Goal: Task Accomplishment & Management: Manage account settings

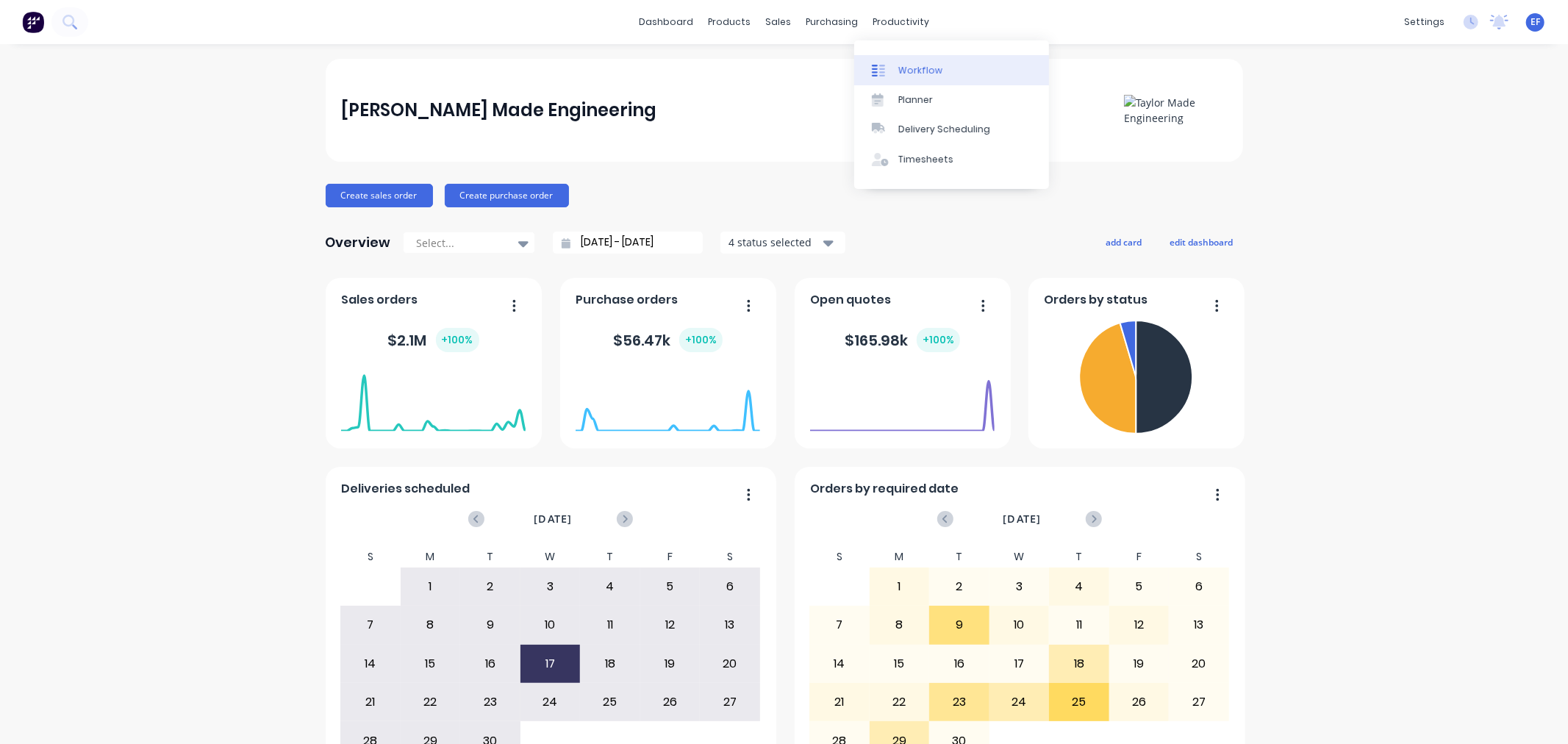
click at [912, 72] on div "Workflow" at bounding box center [920, 70] width 44 height 13
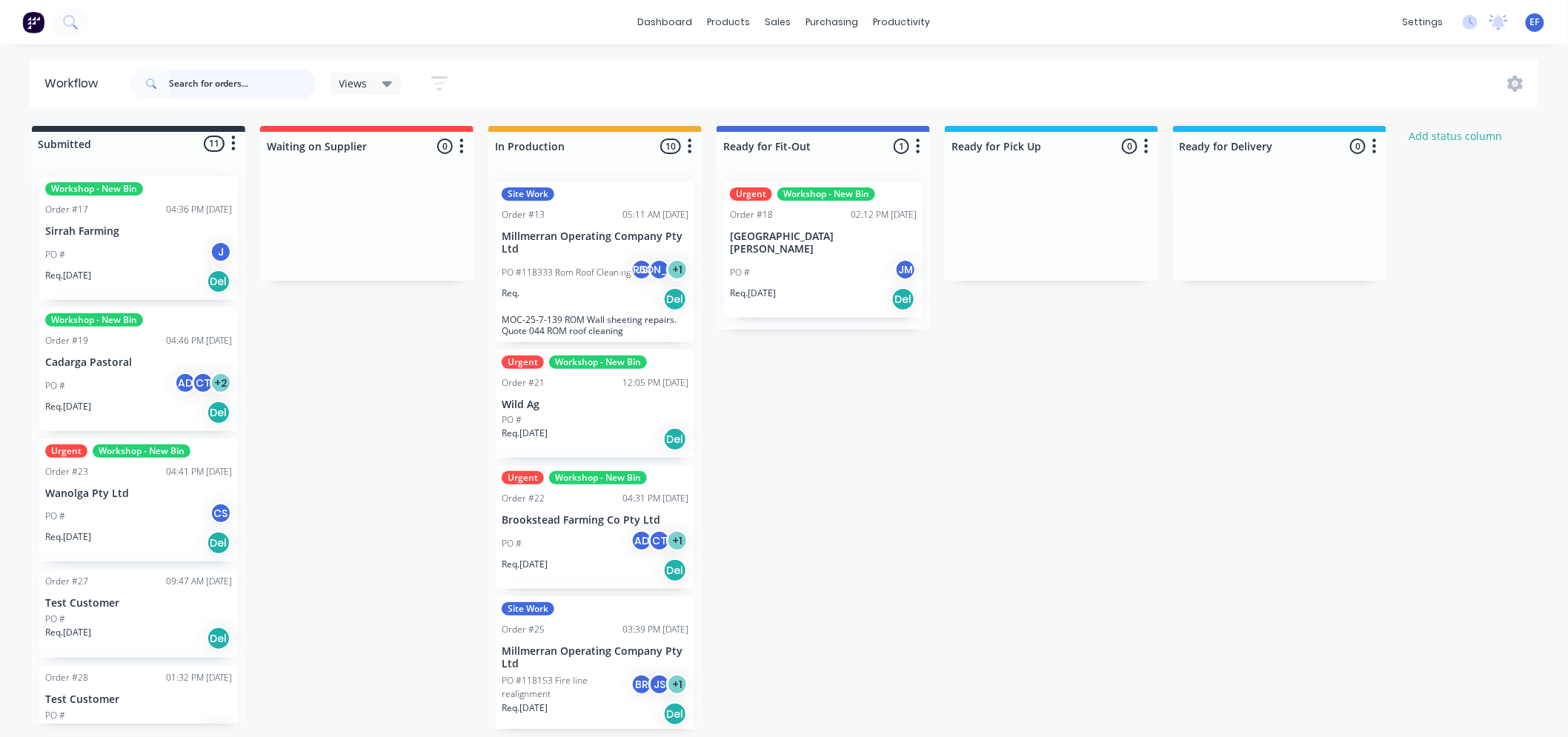
click at [186, 76] on input "text" at bounding box center [242, 83] width 147 height 29
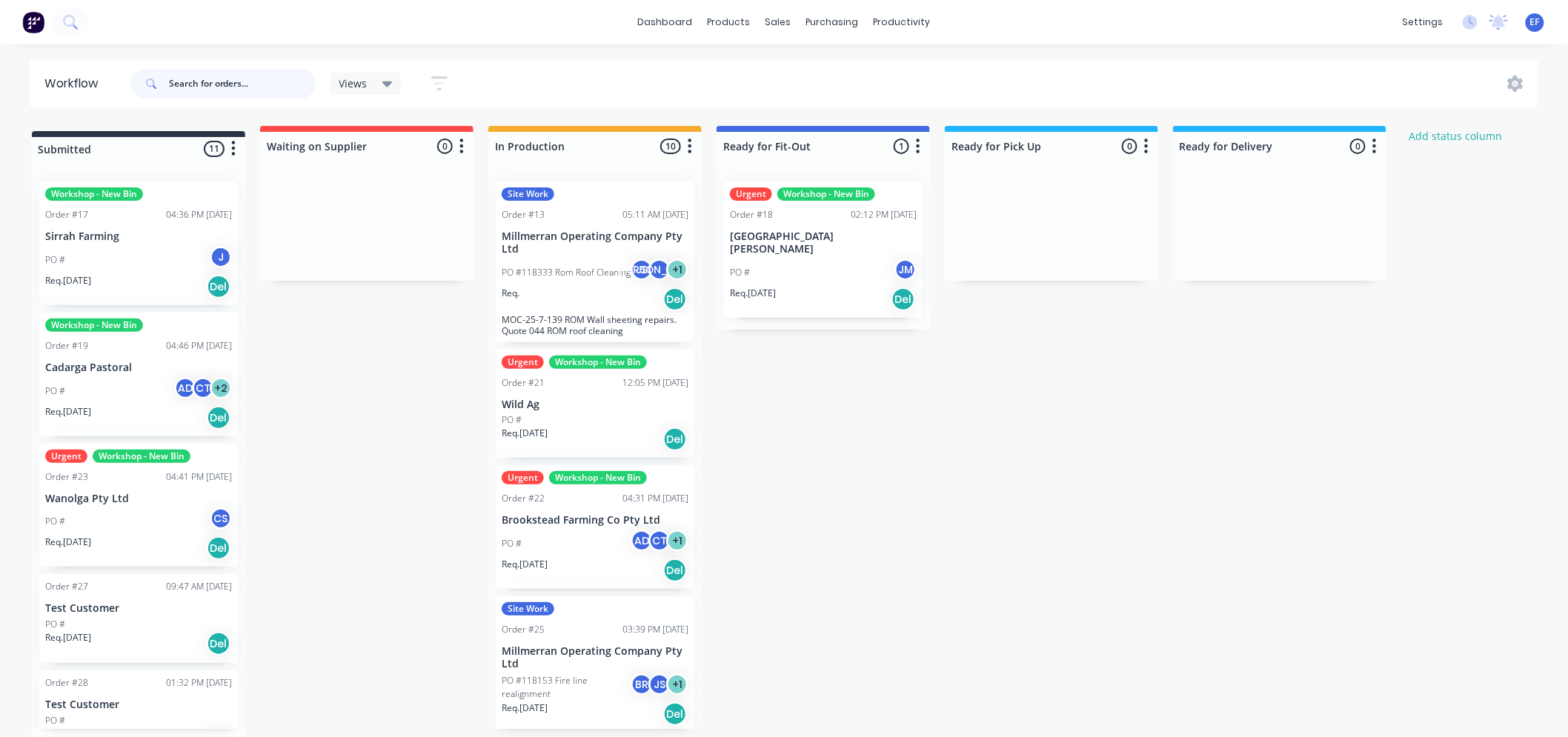
drag, startPoint x: 160, startPoint y: 137, endPoint x: 160, endPoint y: 146, distance: 9.0
click at [160, 146] on div "Submitted 11 Status colour #273444 hex #273444 Save Cancel Summaries Total orde…" at bounding box center [901, 431] width 1826 height 610
click at [151, 146] on div "Submitted 11 Status colour #273444 hex #273444 Save Cancel Summaries Total orde…" at bounding box center [901, 431] width 1826 height 610
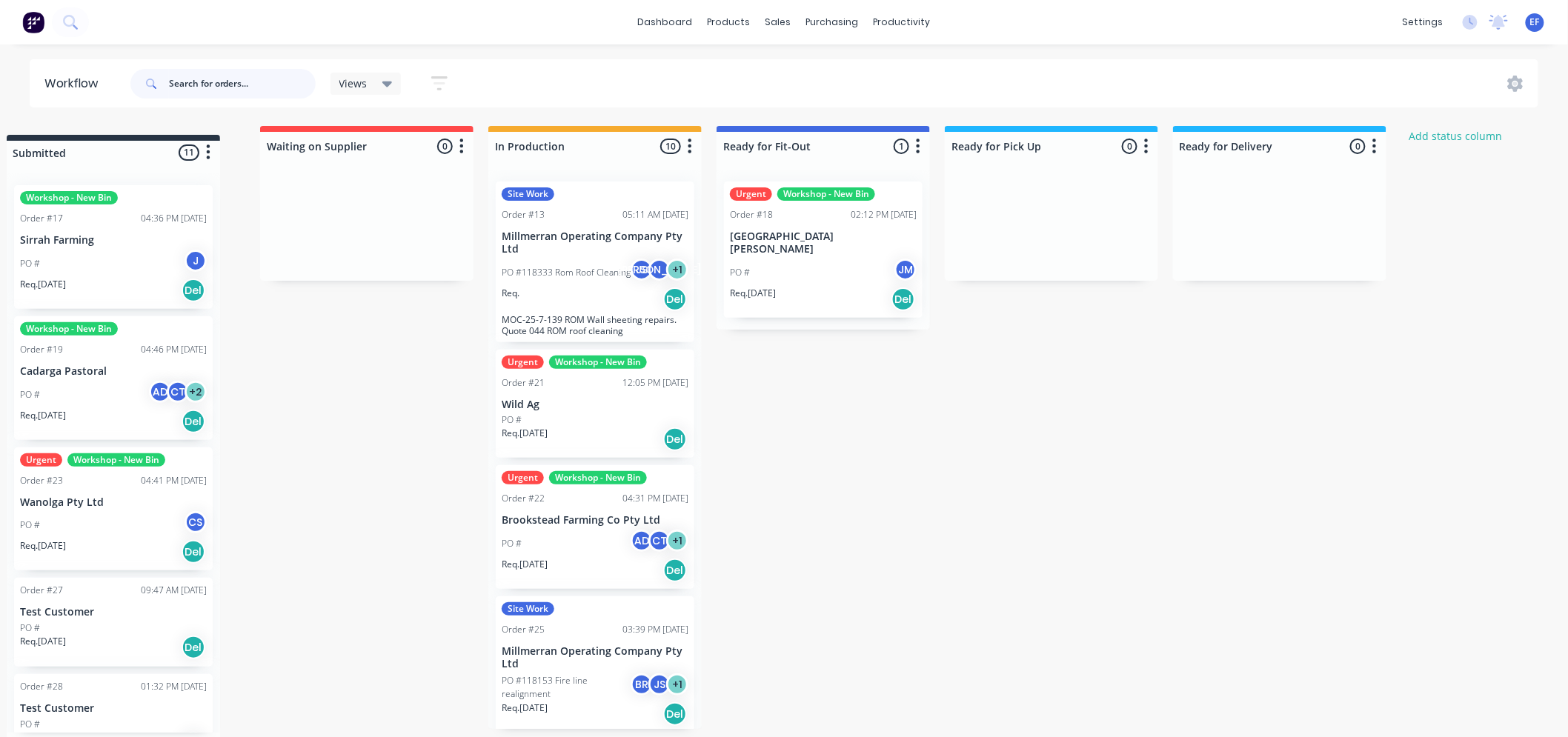
drag, startPoint x: 149, startPoint y: 138, endPoint x: 131, endPoint y: 149, distance: 21.1
click at [131, 149] on div "Submitted 11 Status colour #273444 hex #273444 Save Cancel Summaries Total orde…" at bounding box center [901, 431] width 1826 height 610
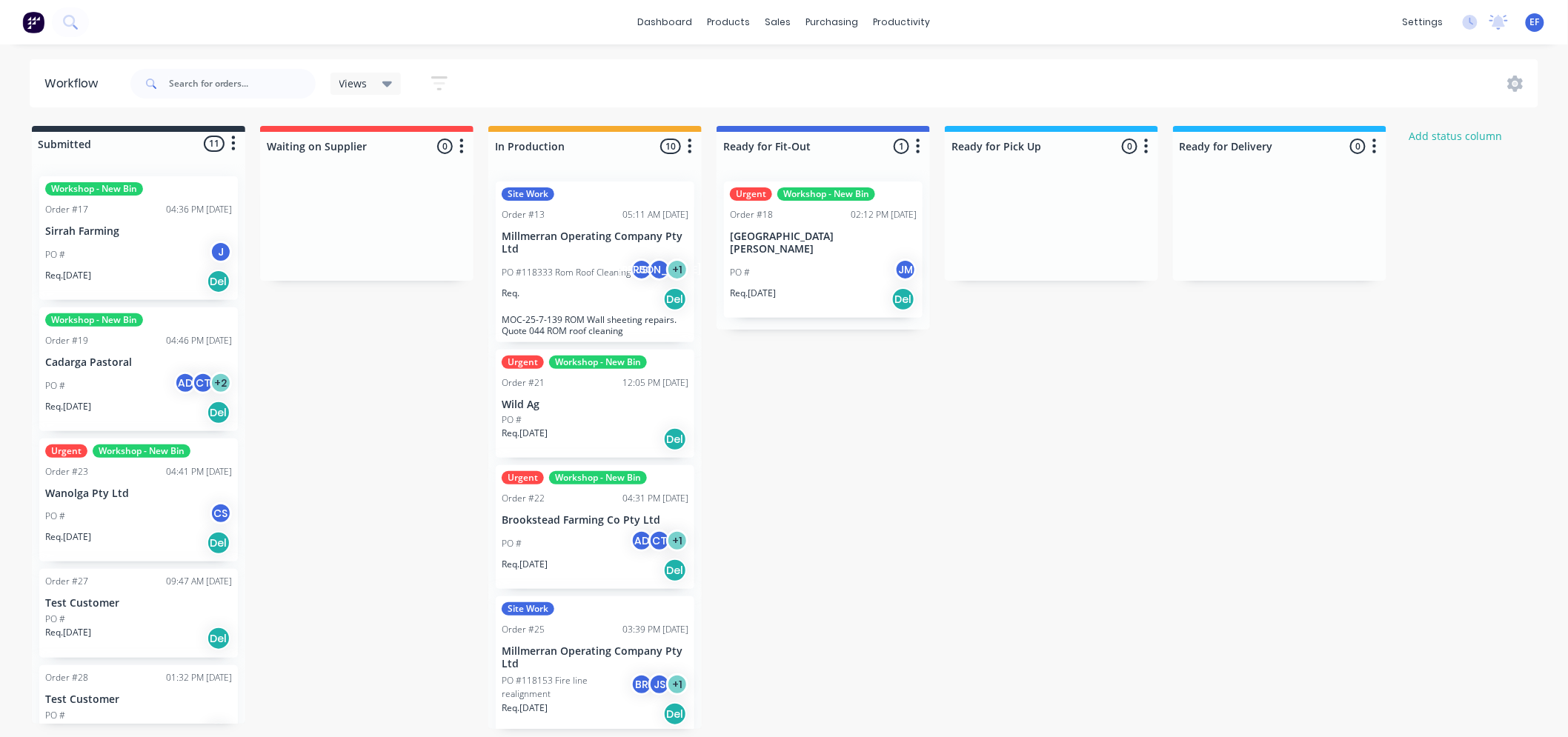
click at [393, 89] on div "Views" at bounding box center [366, 83] width 71 height 22
click at [437, 81] on icon "button" at bounding box center [440, 83] width 17 height 19
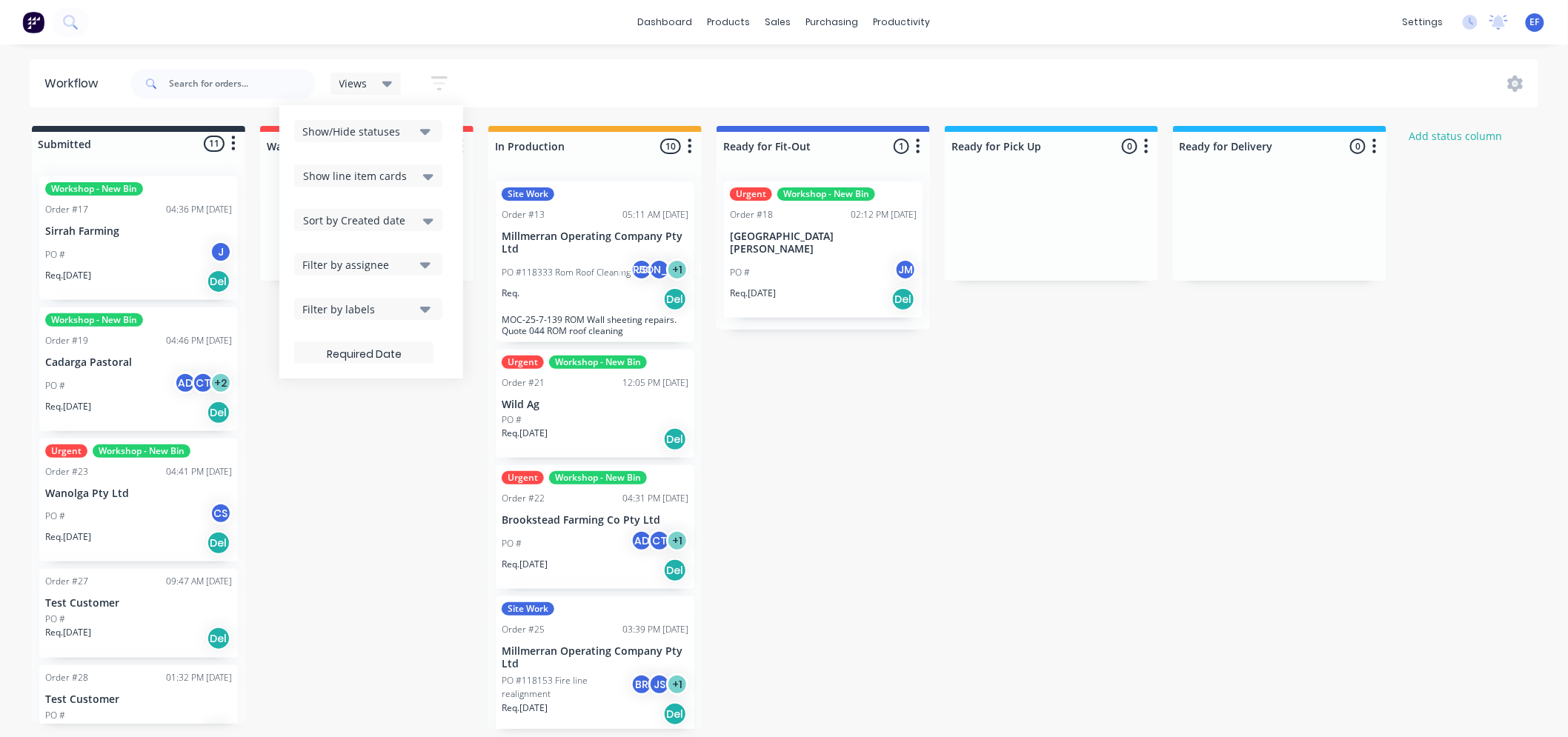
click at [424, 137] on icon "button" at bounding box center [425, 131] width 11 height 17
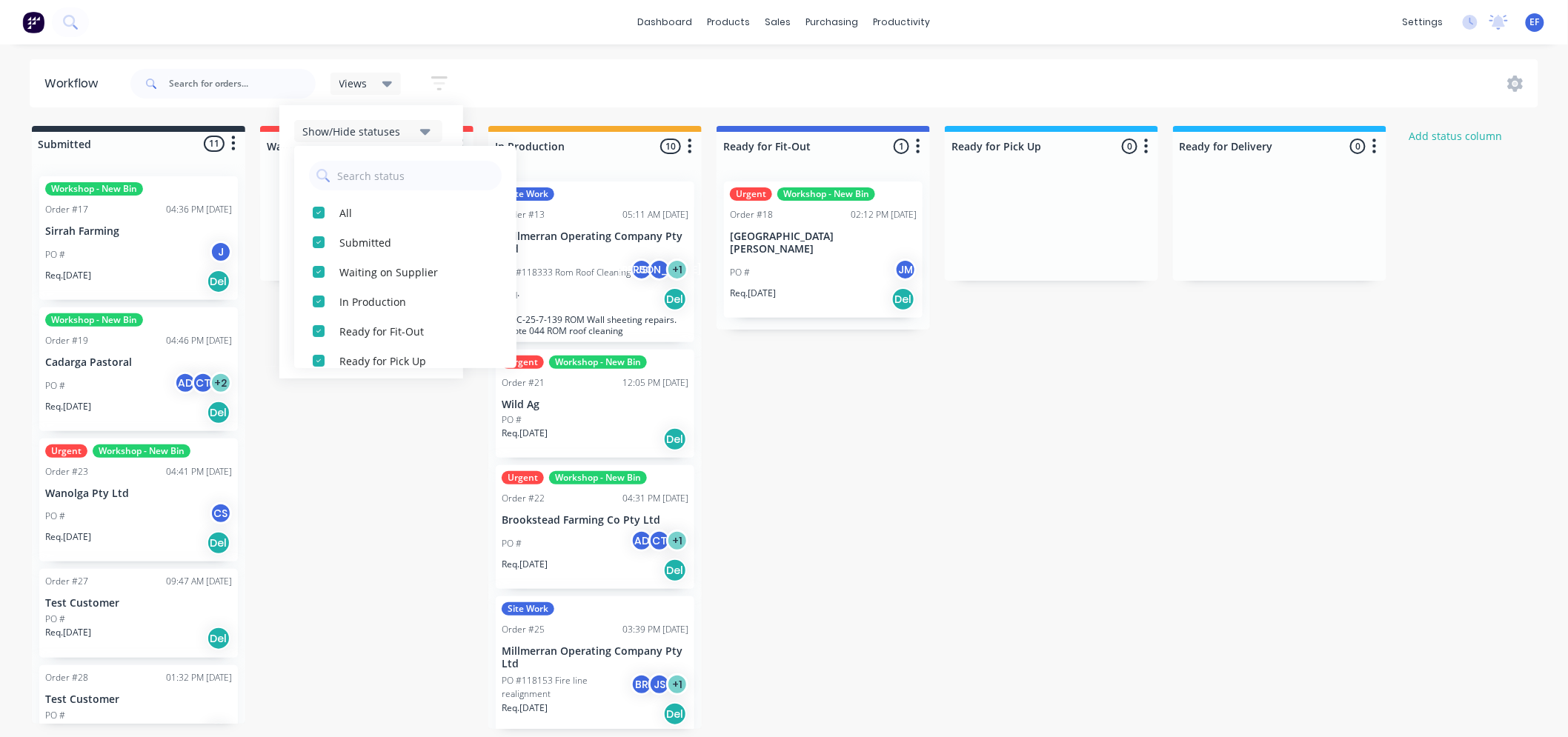
click at [424, 137] on icon "button" at bounding box center [425, 131] width 11 height 17
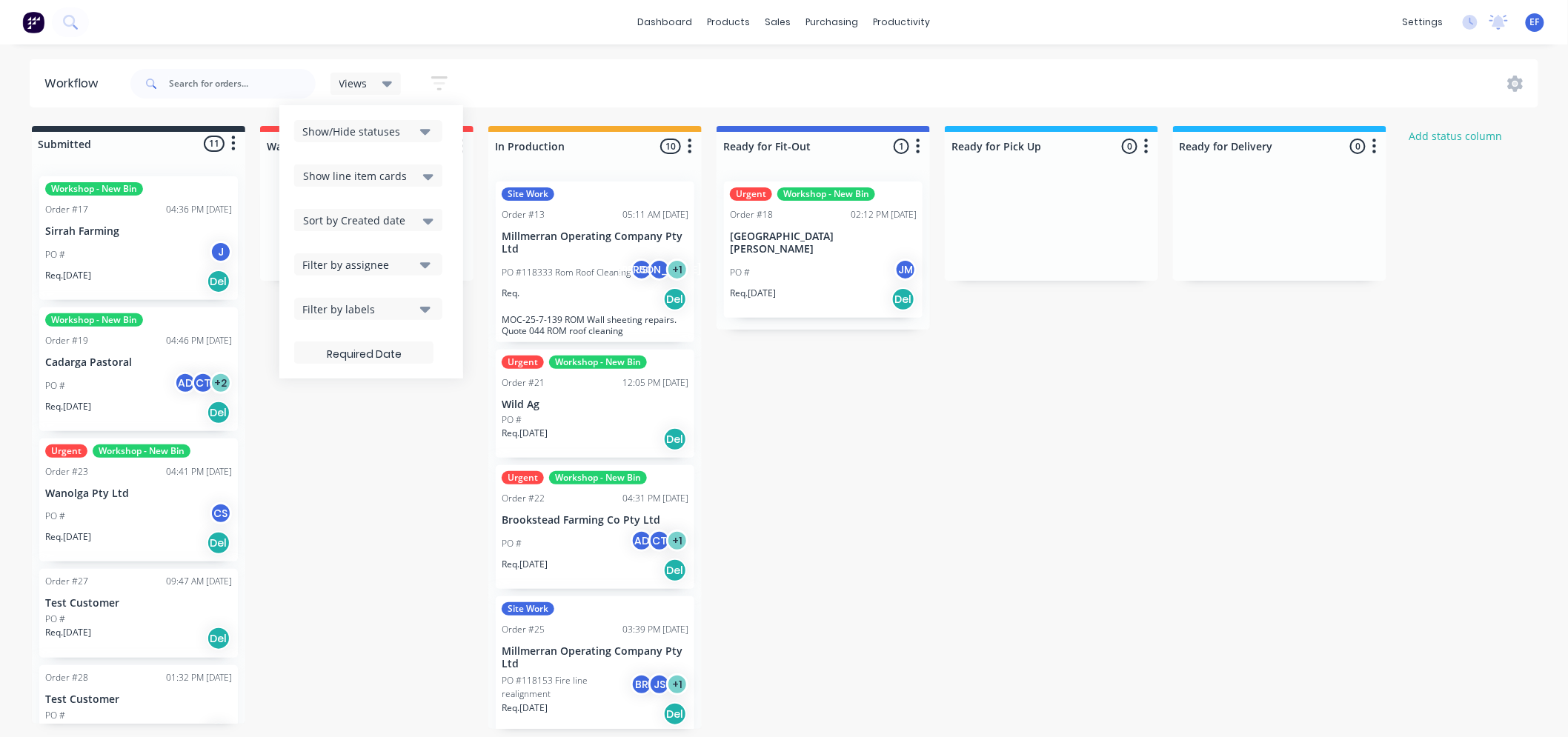
click at [431, 179] on icon at bounding box center [428, 177] width 11 height 6
click at [426, 216] on icon at bounding box center [428, 221] width 11 height 17
click at [425, 264] on icon "button" at bounding box center [425, 266] width 11 height 6
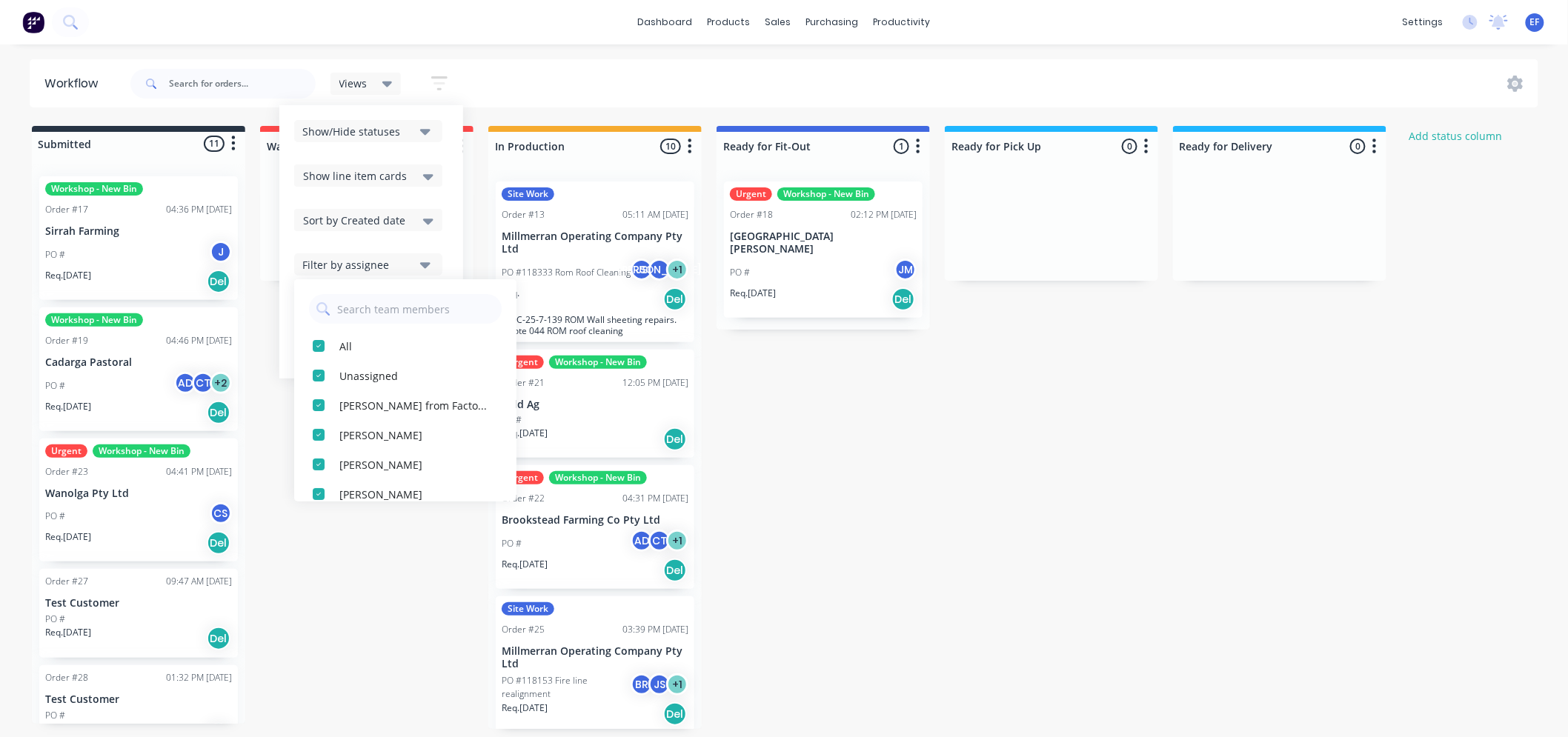
click at [425, 264] on icon "button" at bounding box center [425, 266] width 11 height 6
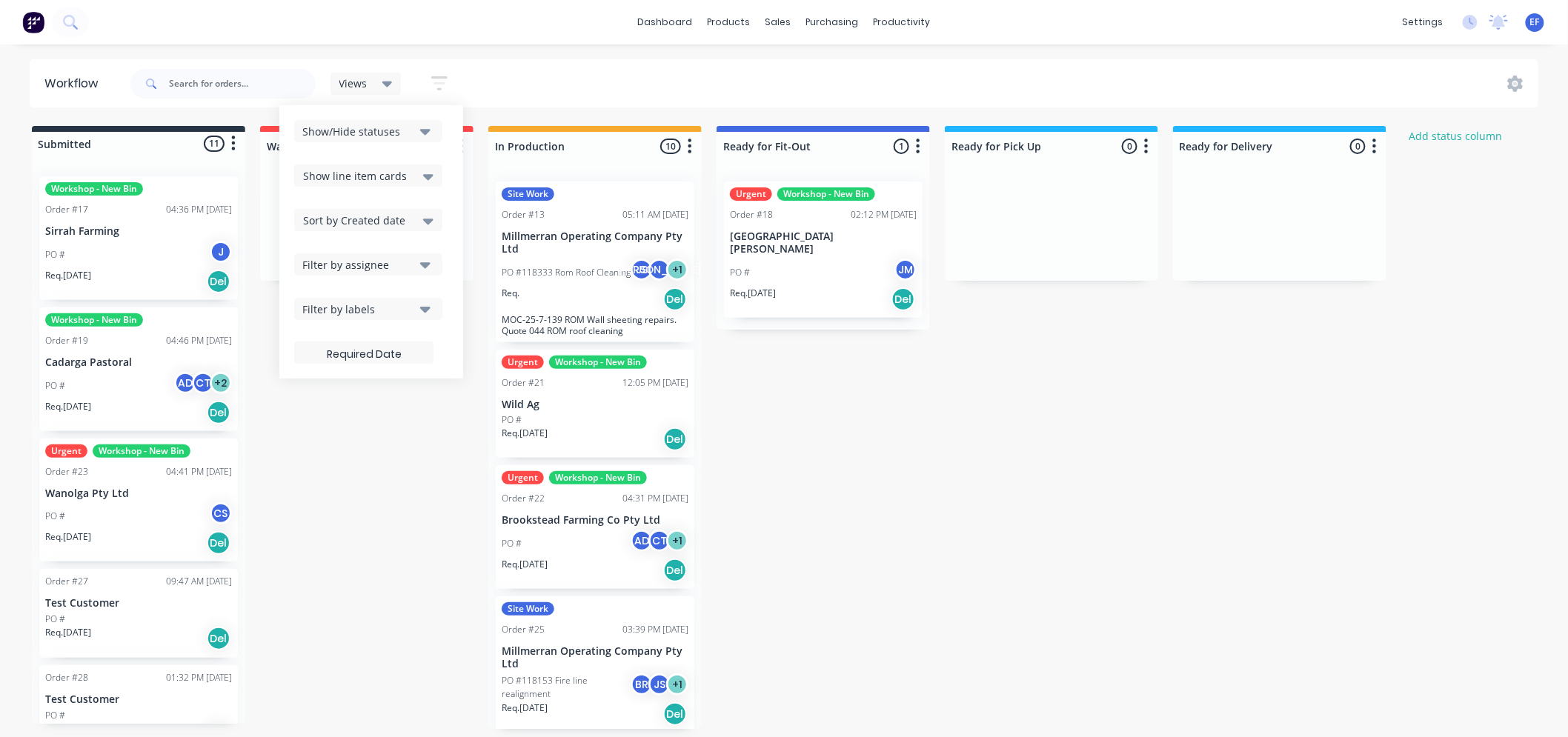
click at [416, 307] on button "Filter by labels" at bounding box center [368, 309] width 148 height 22
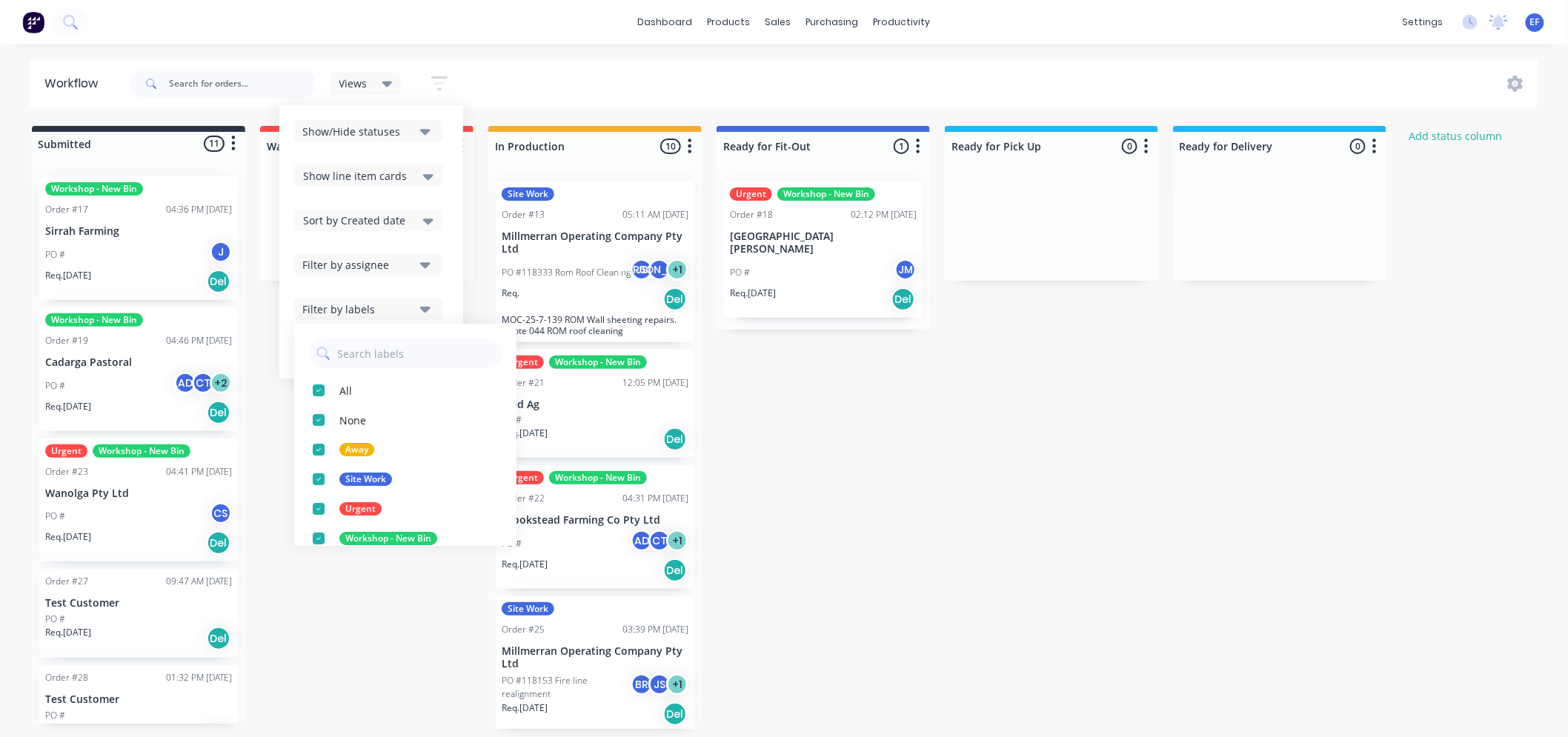
click at [416, 307] on button "Filter by labels" at bounding box center [368, 309] width 148 height 22
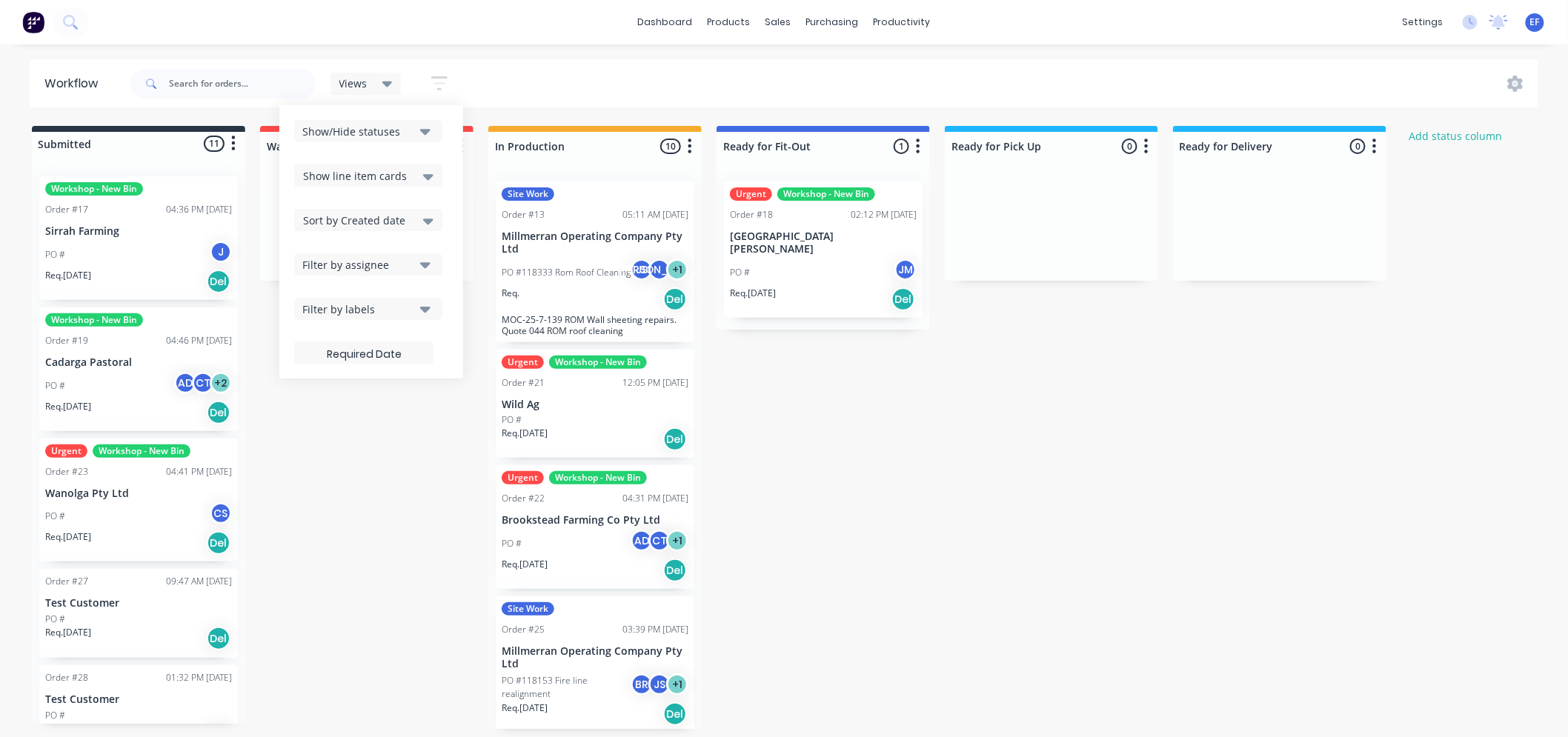
click at [462, 82] on button "button" at bounding box center [439, 83] width 48 height 29
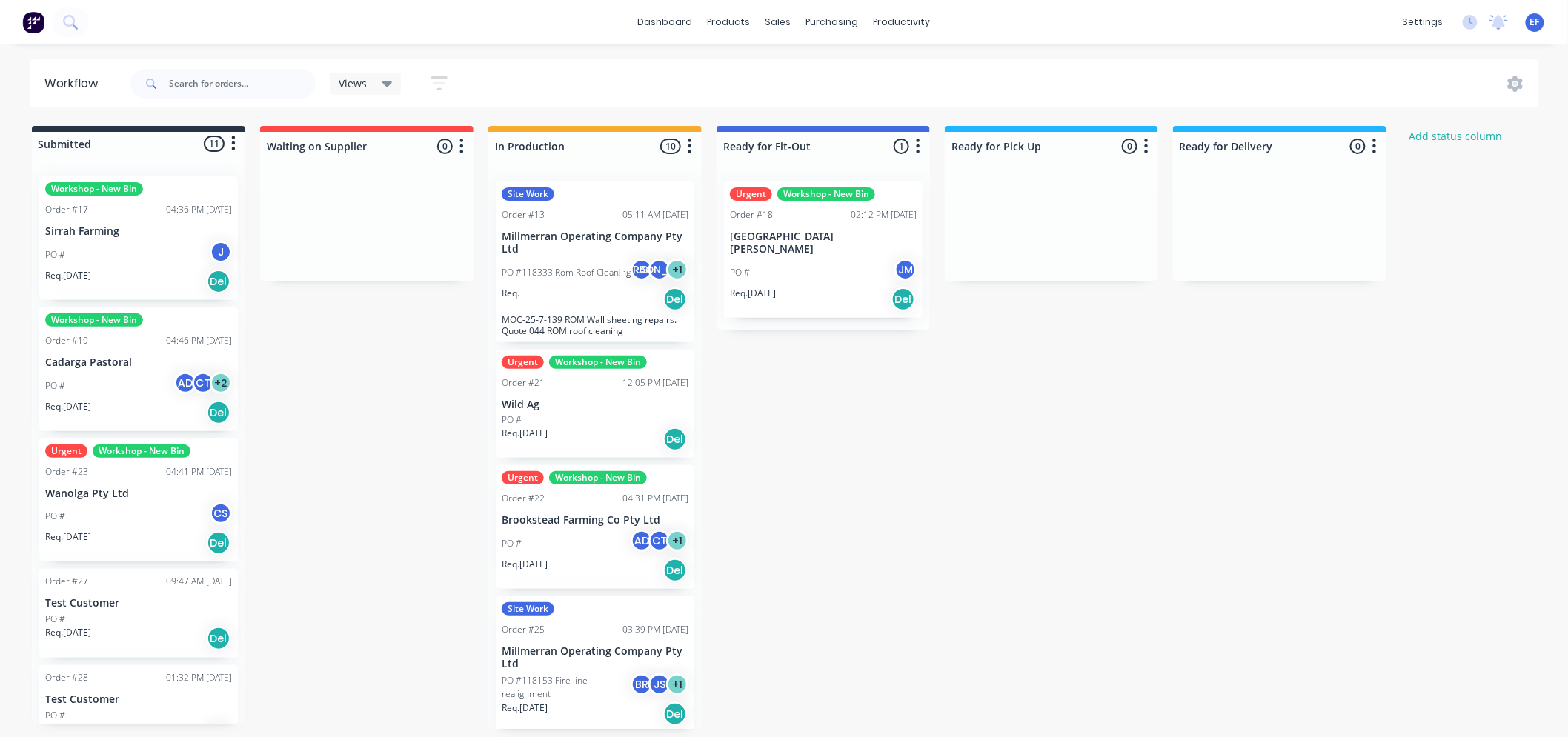
click at [432, 86] on icon "button" at bounding box center [440, 83] width 17 height 19
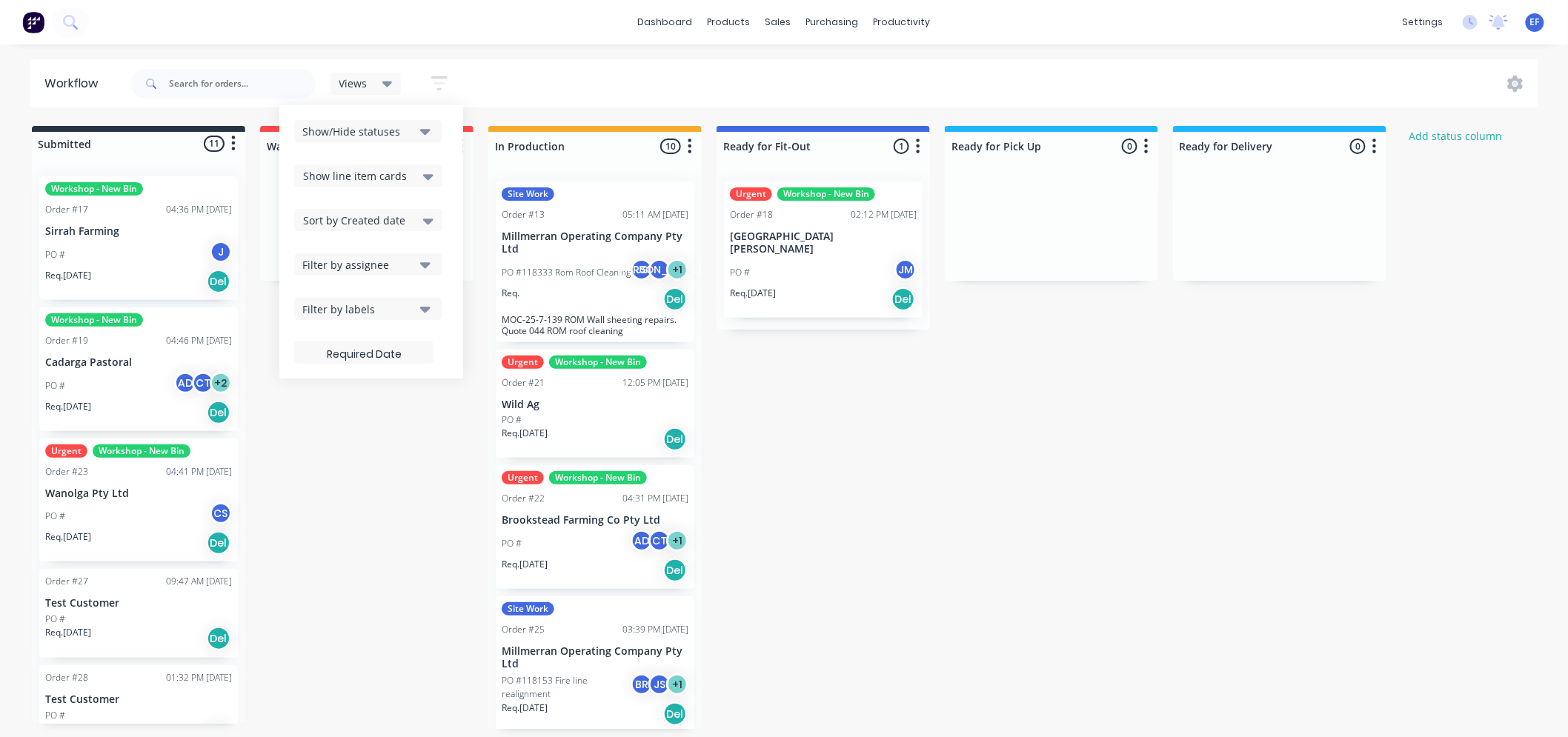
click at [431, 86] on icon "button" at bounding box center [440, 83] width 17 height 19
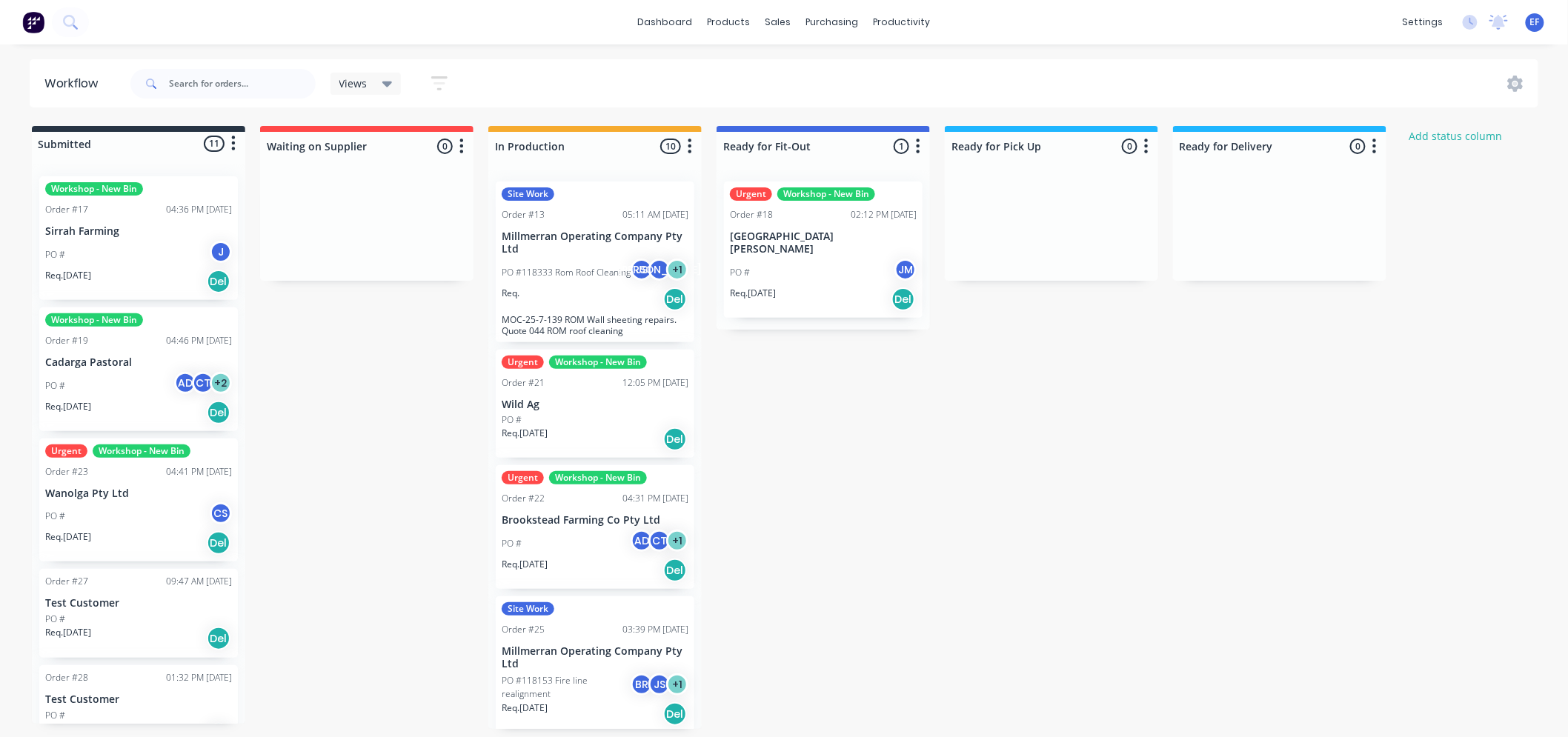
click at [1375, 144] on icon "button" at bounding box center [1374, 146] width 5 height 19
click at [1524, 81] on icon at bounding box center [1515, 84] width 17 height 17
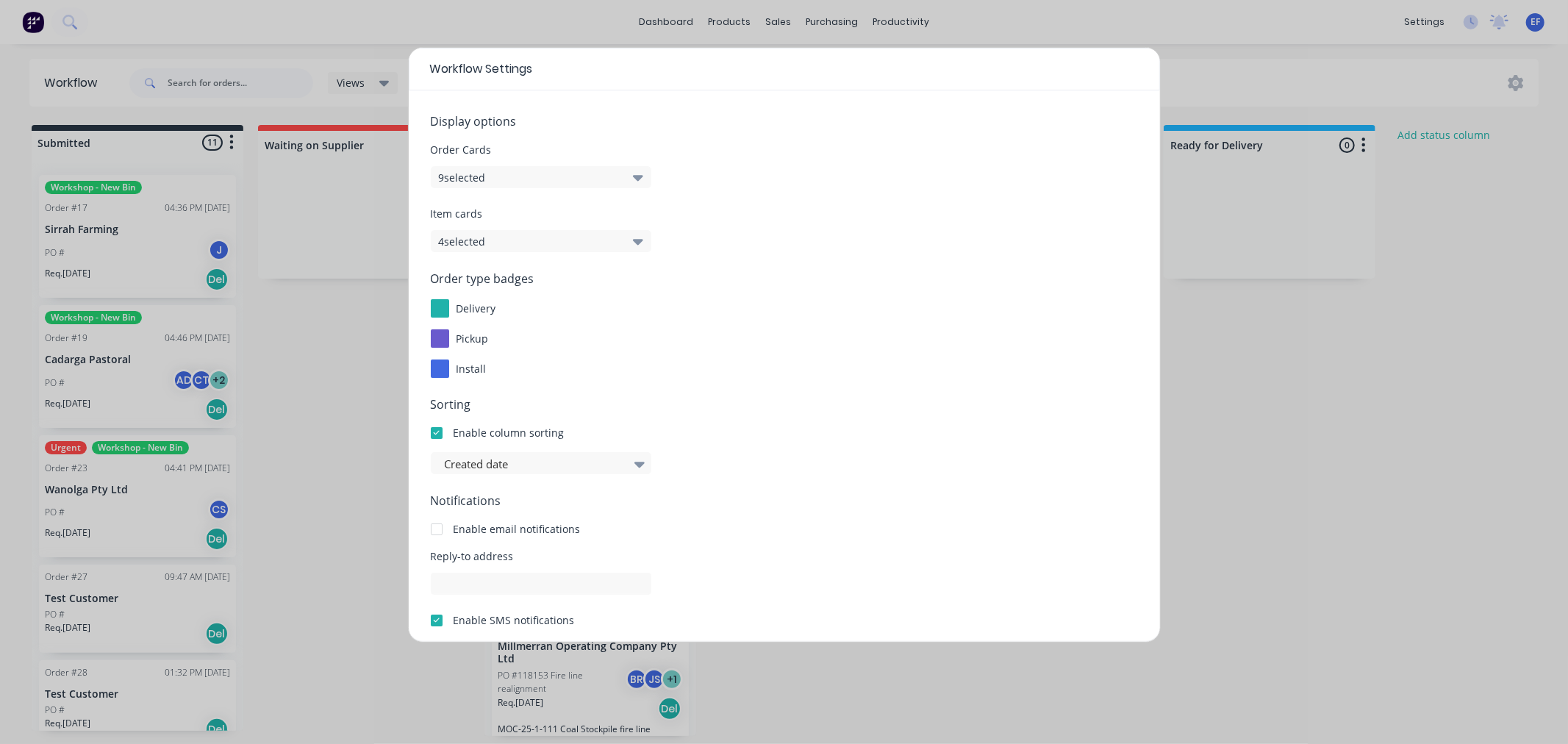
click at [641, 175] on icon "button" at bounding box center [638, 178] width 10 height 6
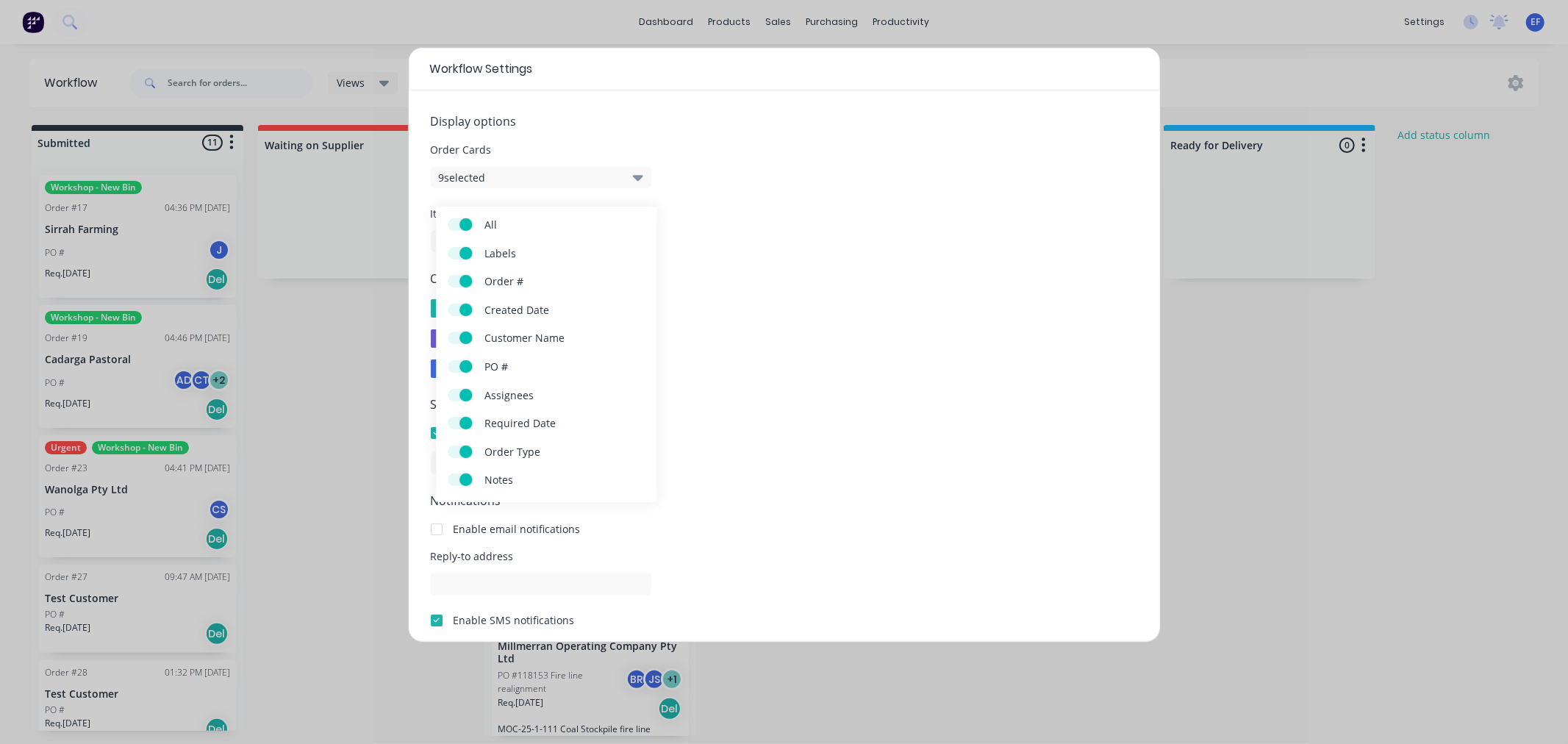
click at [640, 175] on icon "button" at bounding box center [638, 178] width 10 height 6
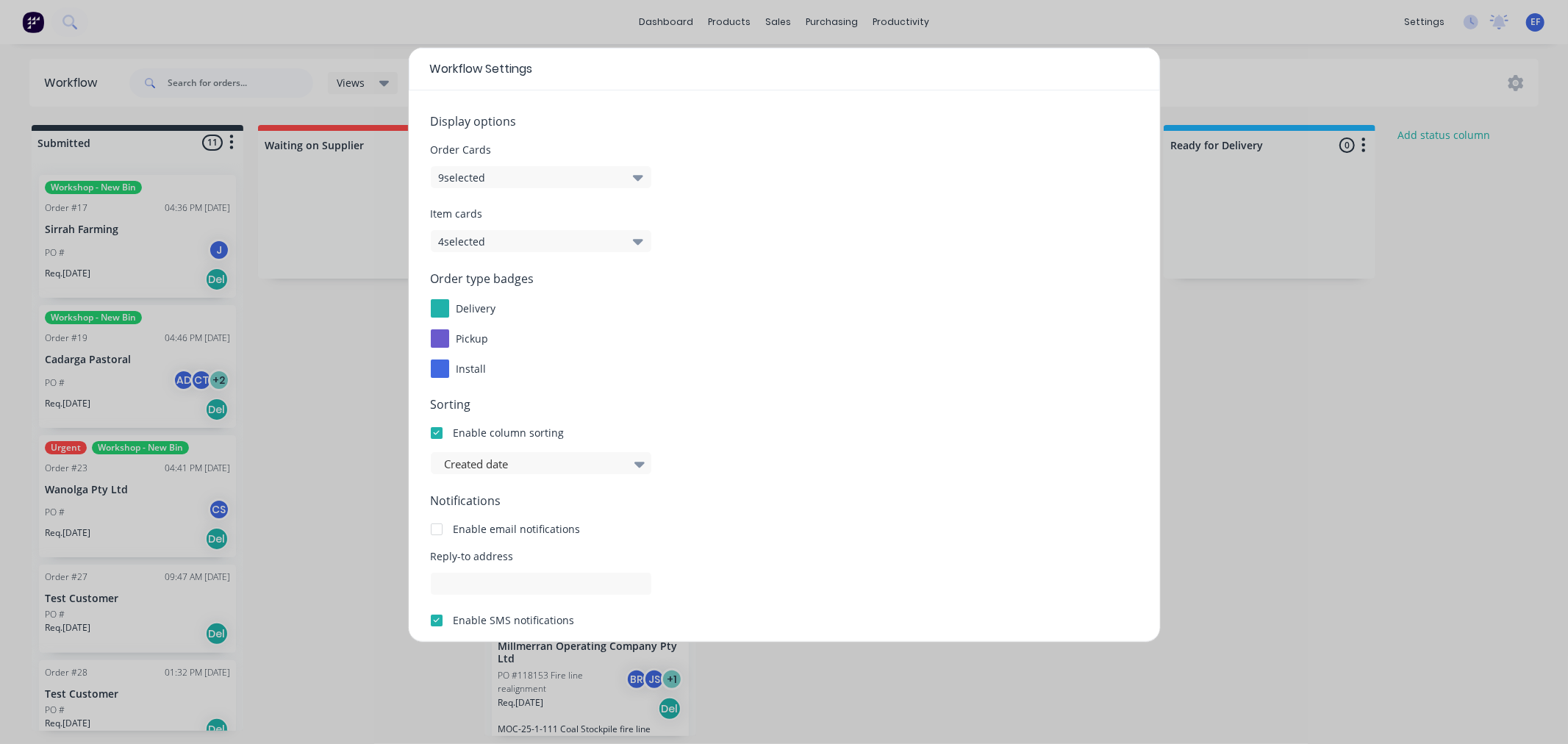
click at [640, 175] on icon "button" at bounding box center [638, 178] width 10 height 6
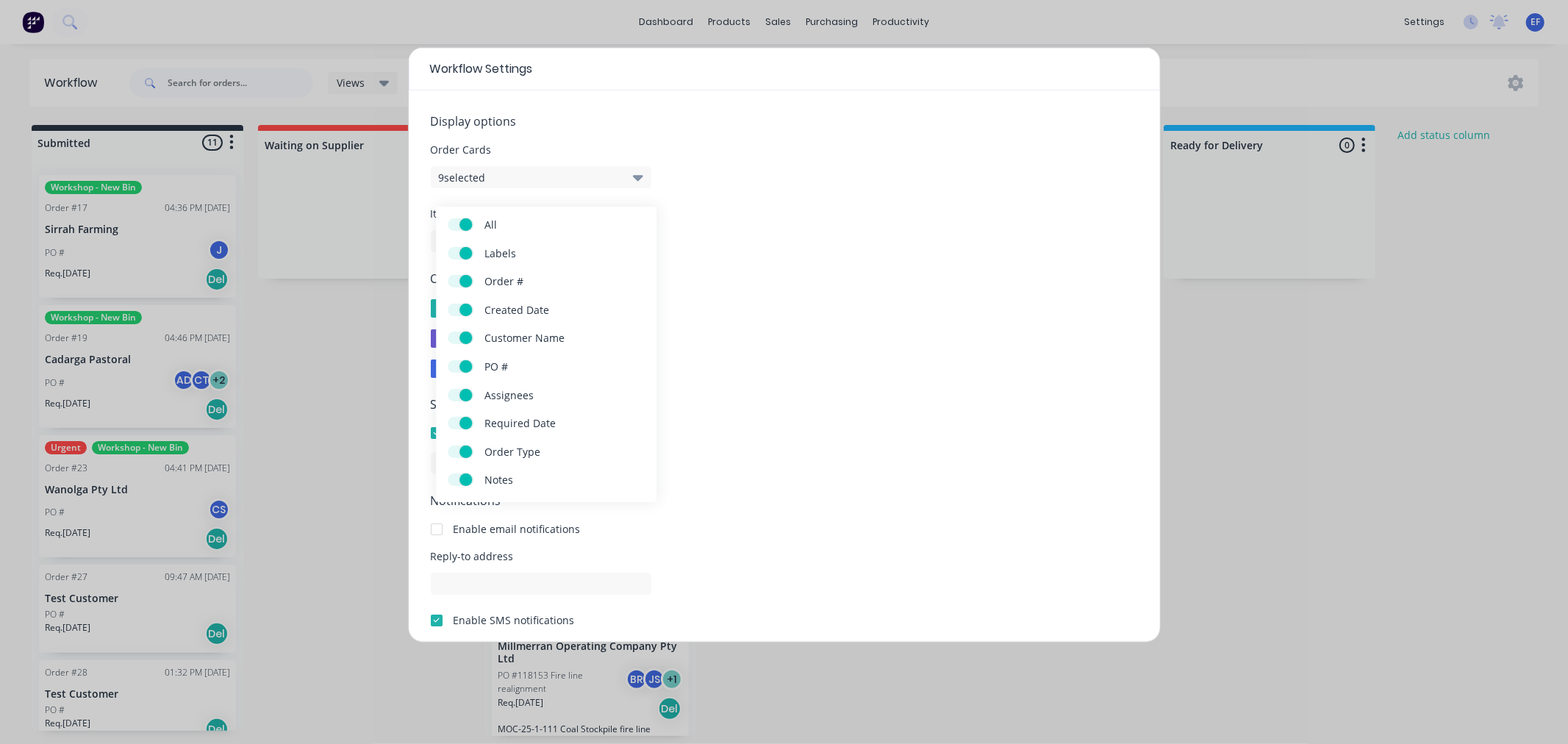
click at [640, 175] on icon "button" at bounding box center [638, 178] width 10 height 6
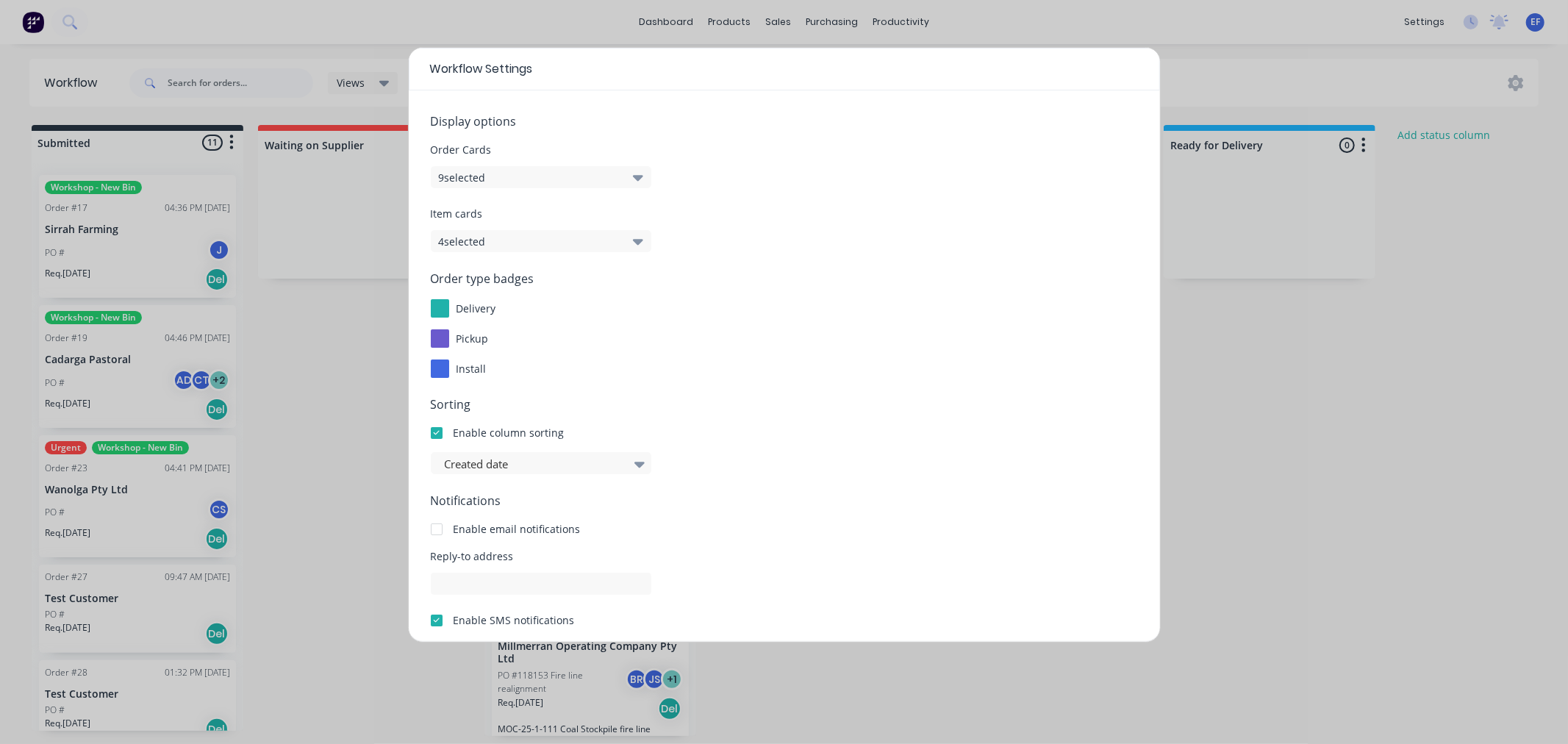
click at [638, 251] on button "4 selected" at bounding box center [541, 240] width 221 height 22
click at [643, 250] on button "4 selected" at bounding box center [541, 240] width 221 height 22
click at [645, 468] on div at bounding box center [639, 463] width 22 height 25
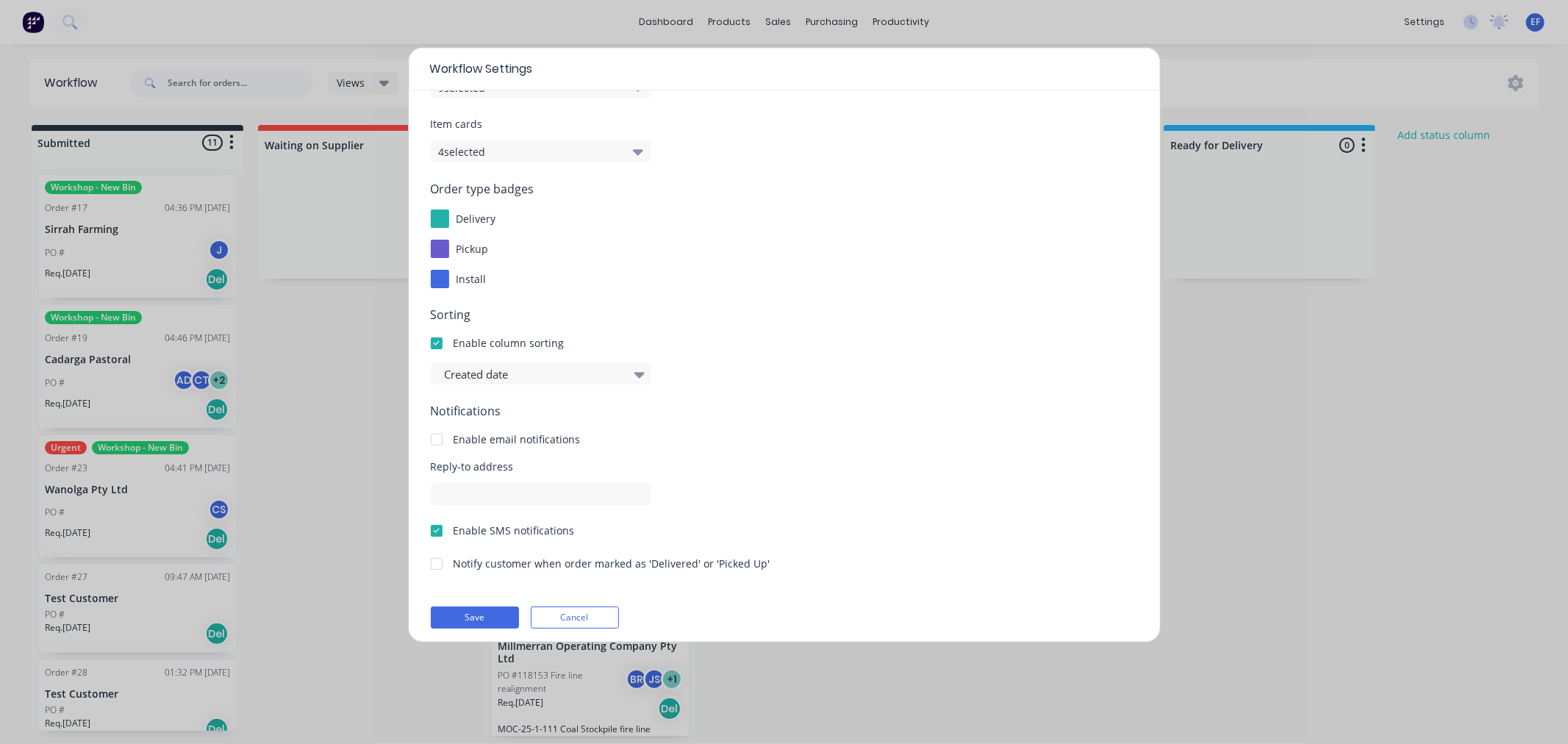
scroll to position [99, 0]
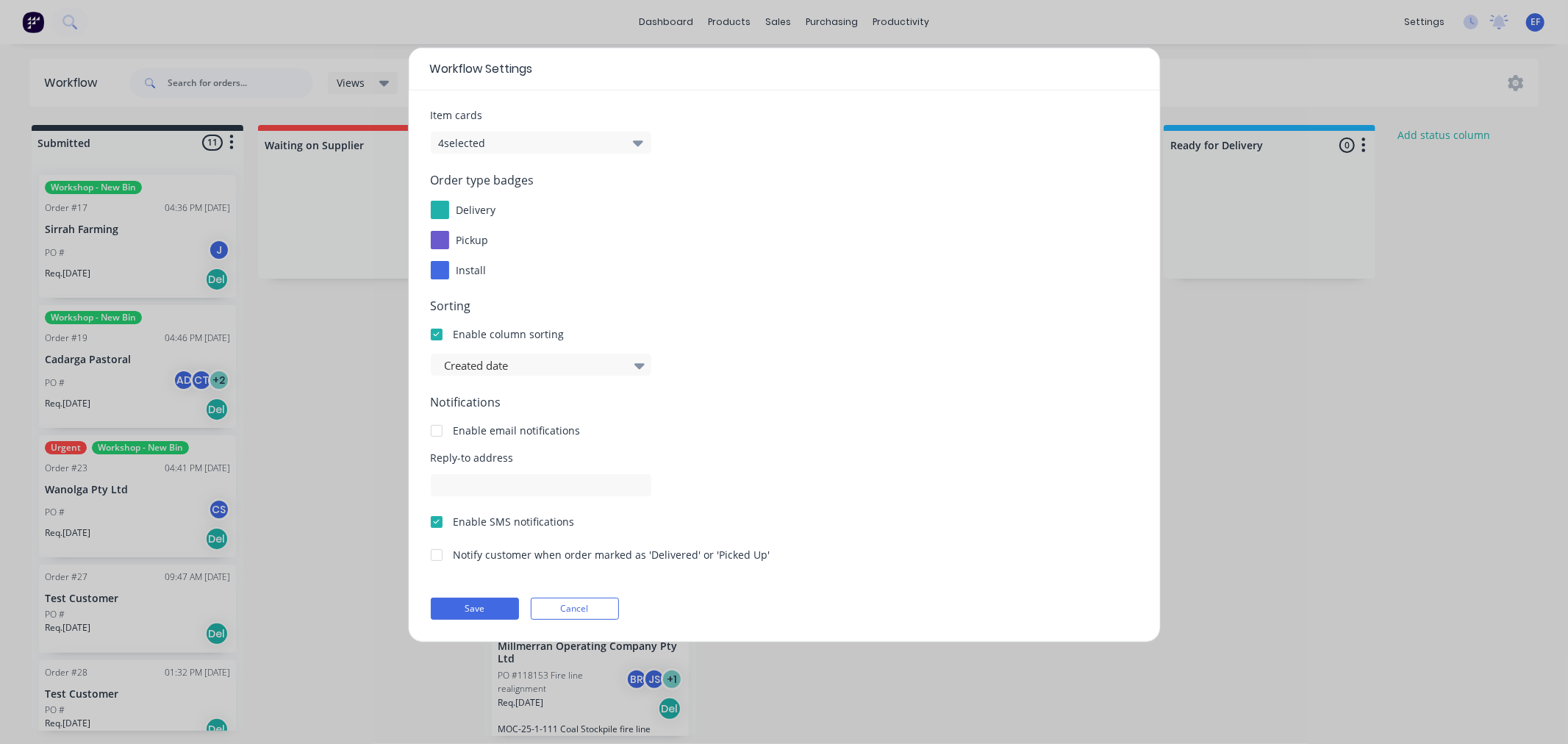
click at [1486, 395] on div "Workflow Settings Display options Order Cards 9 selected Item cards 4 selected …" at bounding box center [784, 372] width 1568 height 744
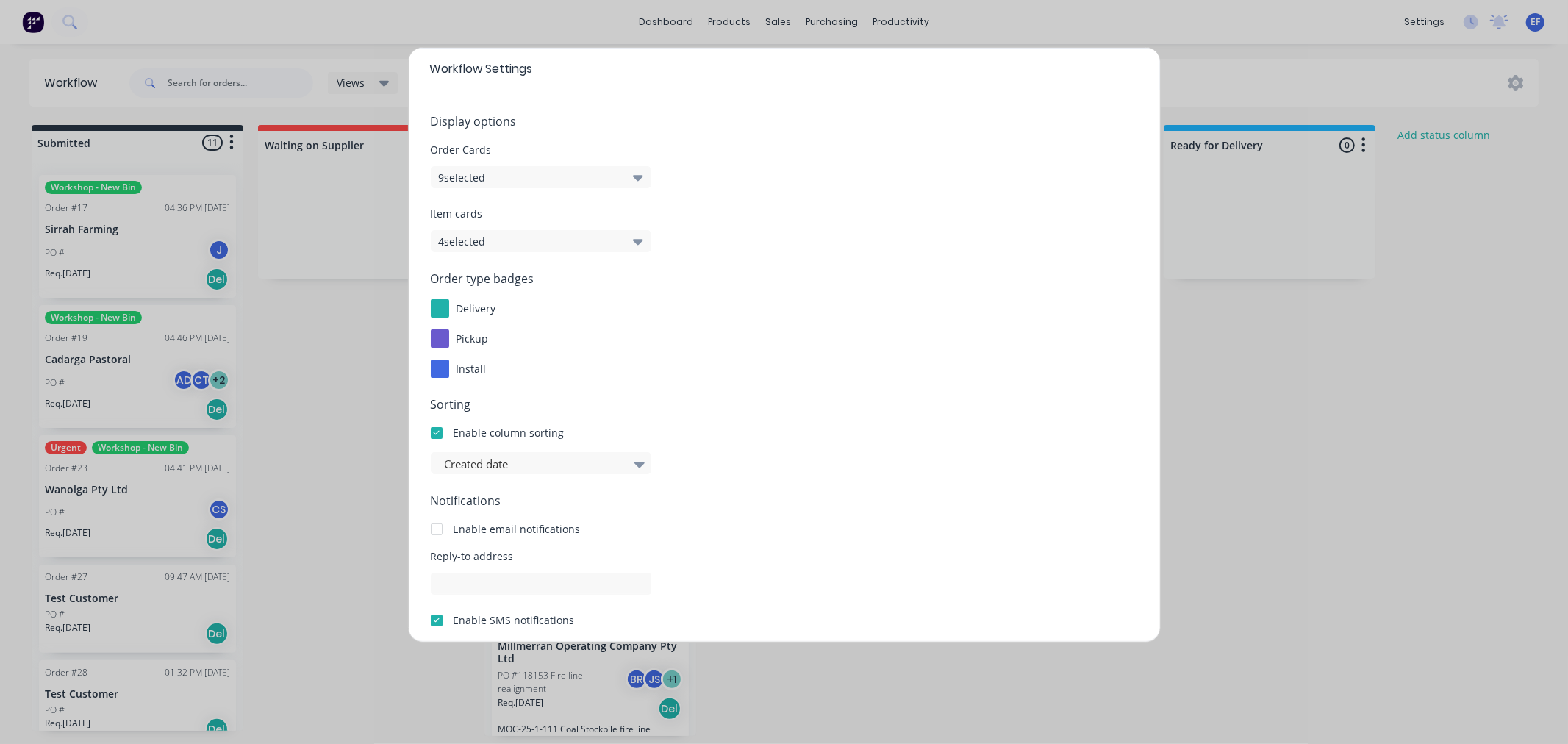
click at [1316, 313] on div "Workflow Settings Display options Order Cards 9 selected Item cards 4 selected …" at bounding box center [784, 372] width 1568 height 744
click at [1296, 391] on div "Workflow Settings Display options Order Cards 9 selected Item cards 4 selected …" at bounding box center [784, 372] width 1568 height 744
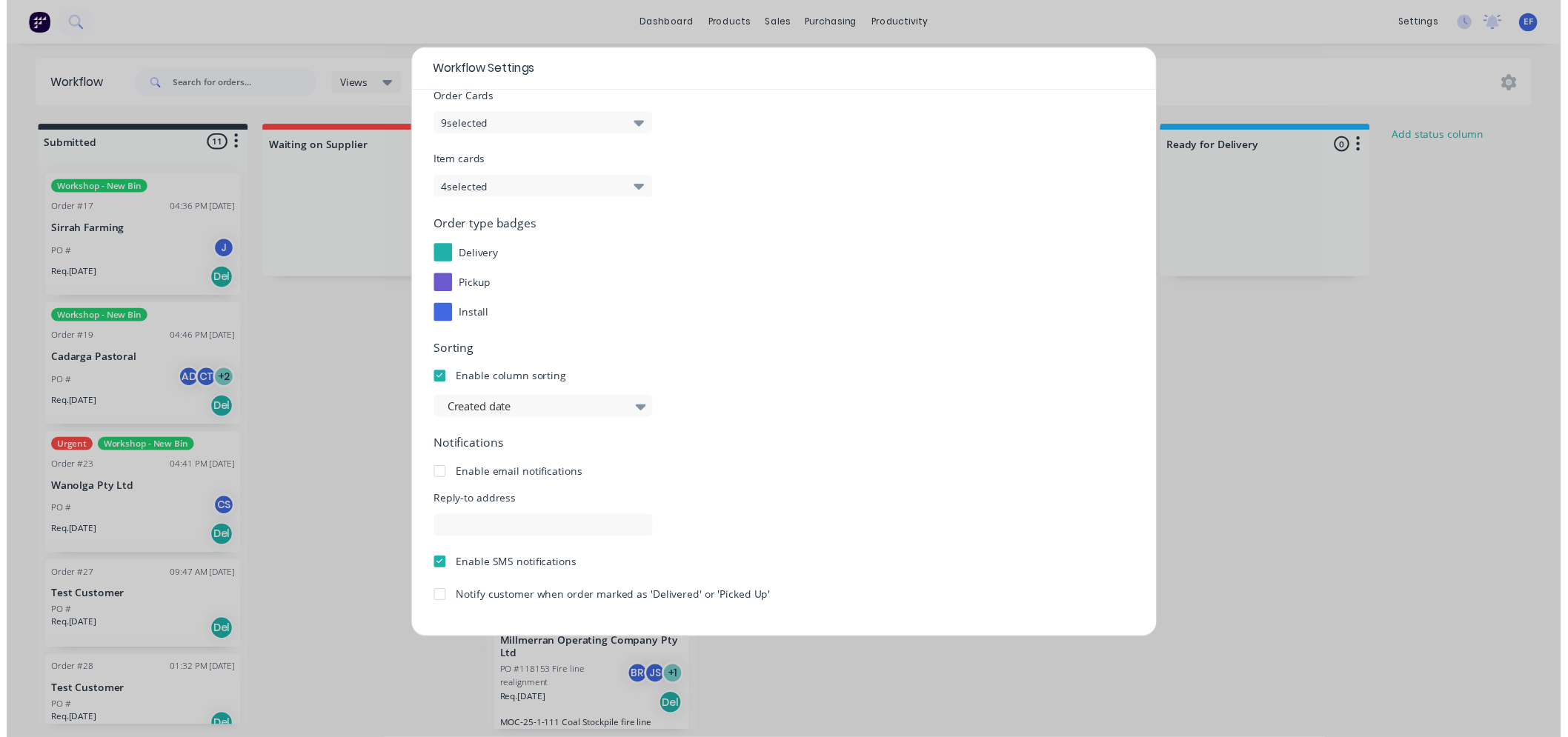
scroll to position [100, 0]
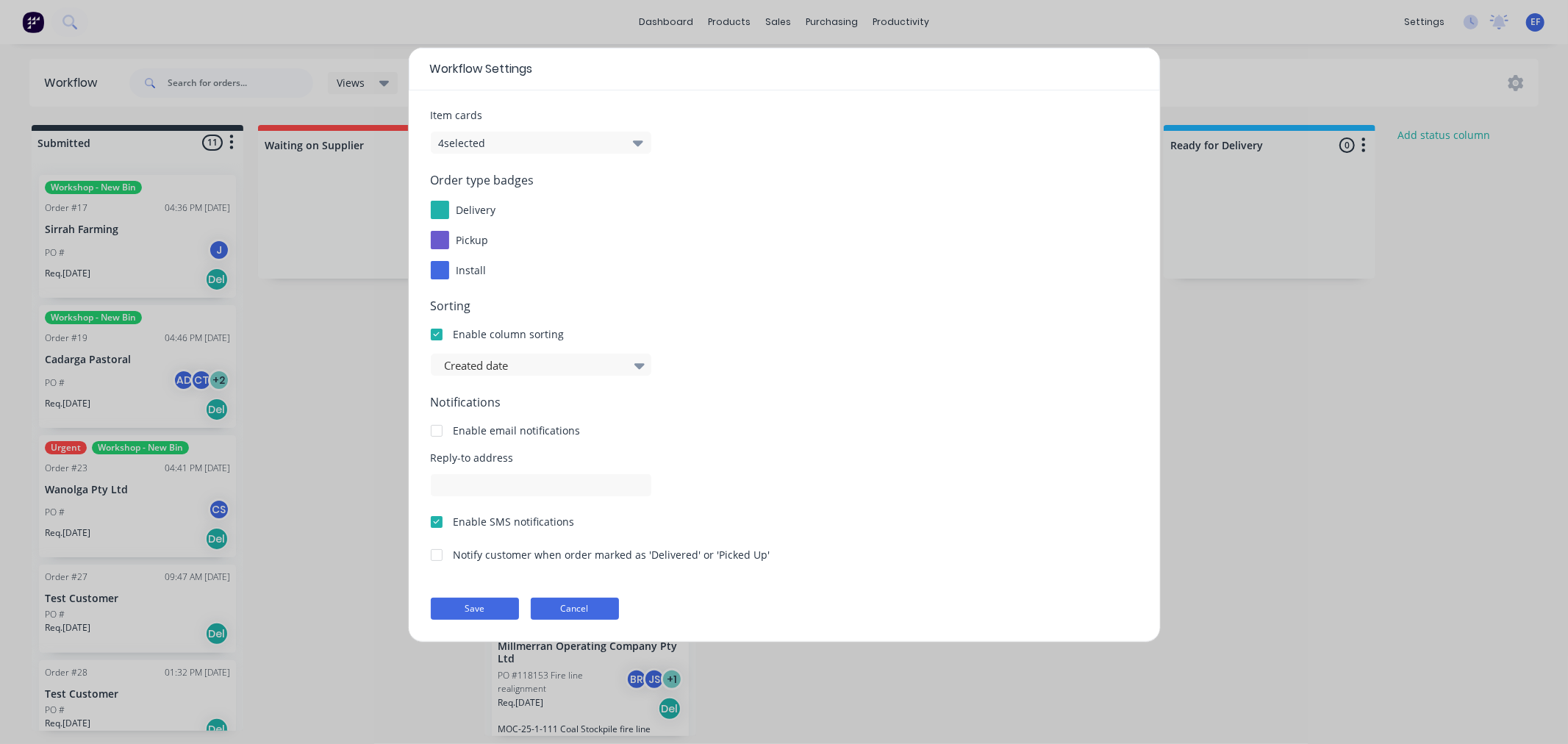
click at [552, 612] on button "Cancel" at bounding box center [575, 609] width 88 height 22
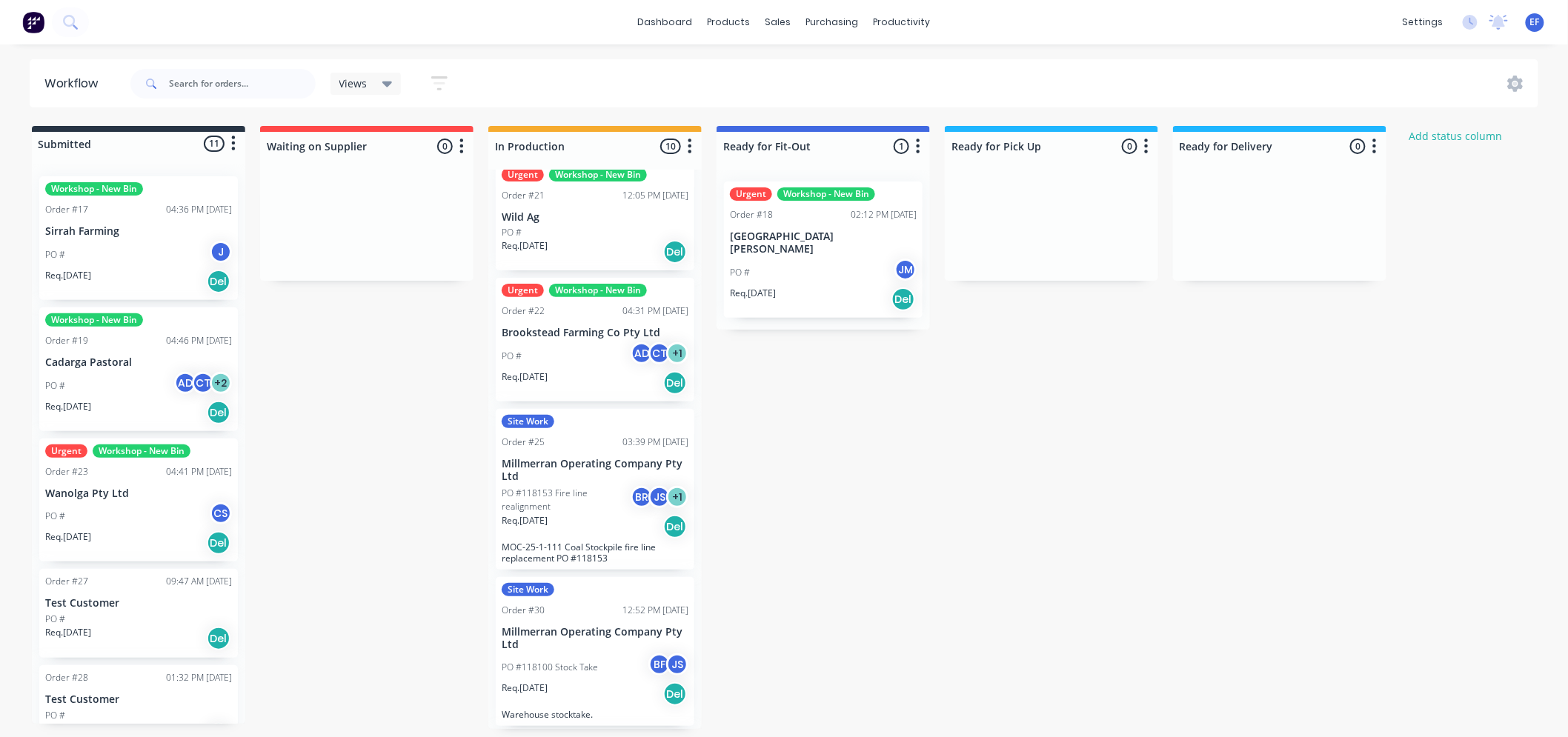
scroll to position [0, 0]
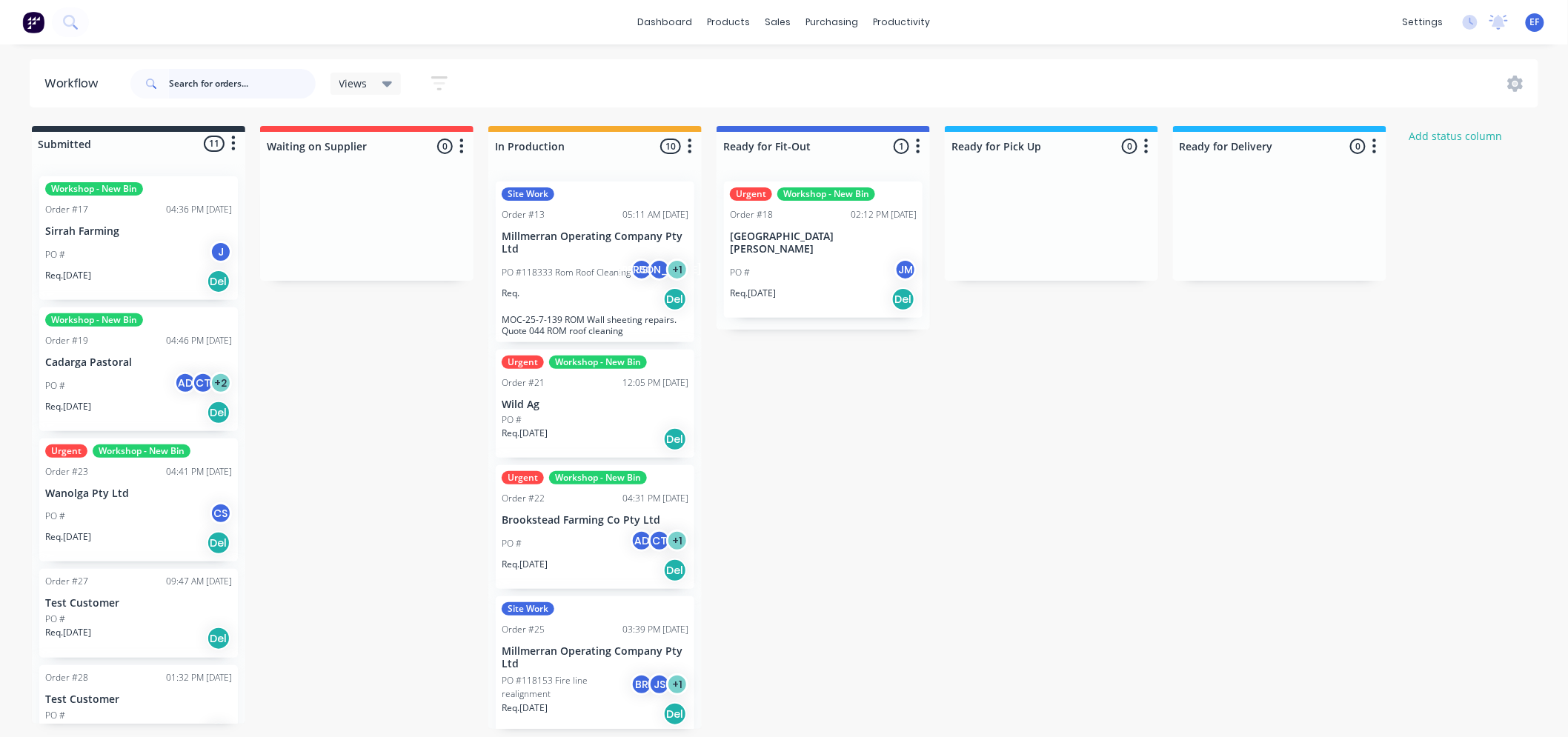
click at [256, 78] on input "text" at bounding box center [242, 83] width 147 height 29
type input "w"
type input "sirrah"
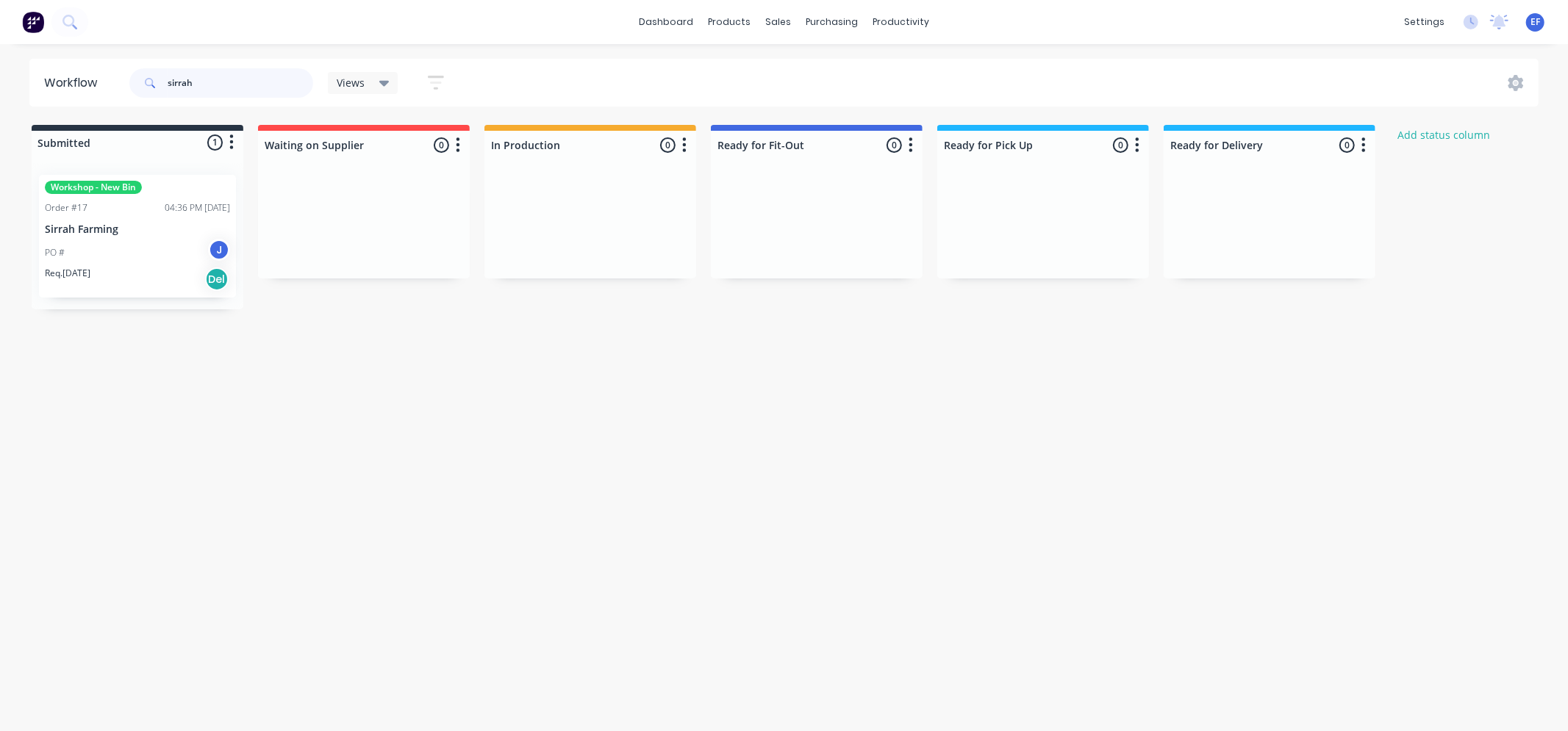
drag, startPoint x: 222, startPoint y: 87, endPoint x: 126, endPoint y: 79, distance: 96.3
click at [126, 79] on div "sirrah Views Save new view None (Default) edit Show/Hide statuses Show line ite…" at bounding box center [293, 83] width 334 height 44
